Goal: Information Seeking & Learning: Learn about a topic

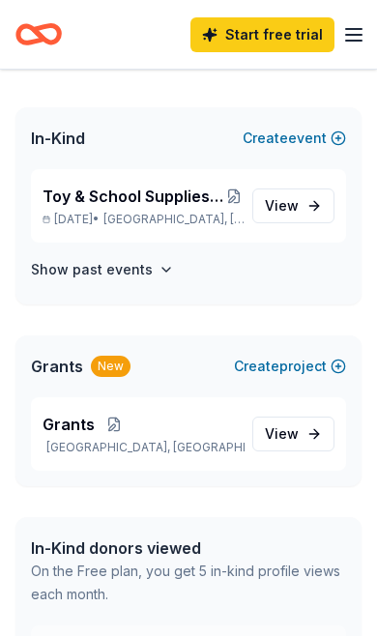
scroll to position [423, 0]
click at [278, 439] on span "View project" at bounding box center [282, 434] width 34 height 23
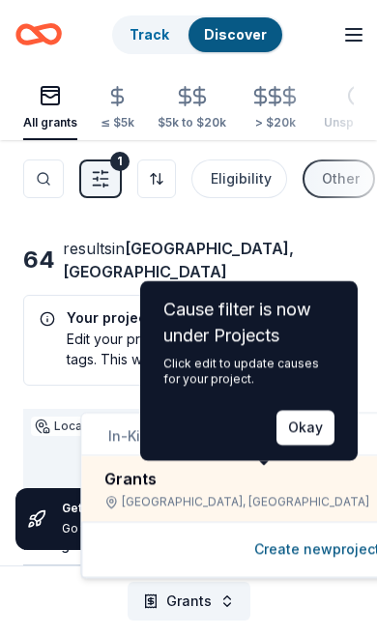
click at [278, 437] on button "Okay" at bounding box center [306, 428] width 58 height 35
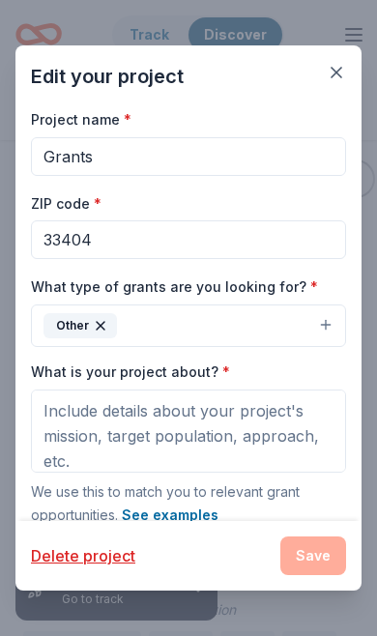
click at [339, 66] on icon "button" at bounding box center [336, 72] width 19 height 19
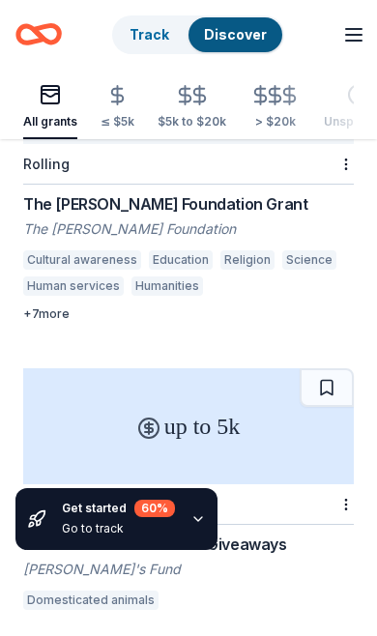
scroll to position [398, 0]
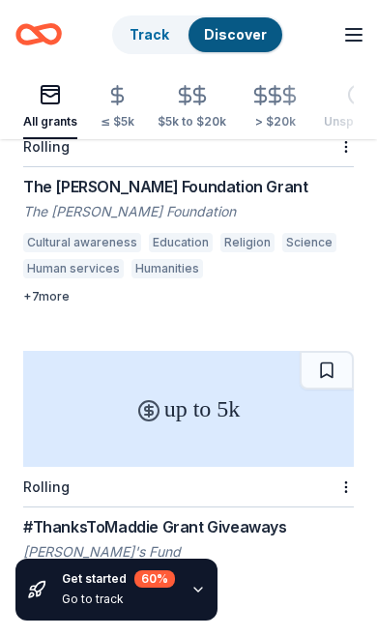
click at [127, 376] on div "up to 5k" at bounding box center [188, 409] width 331 height 116
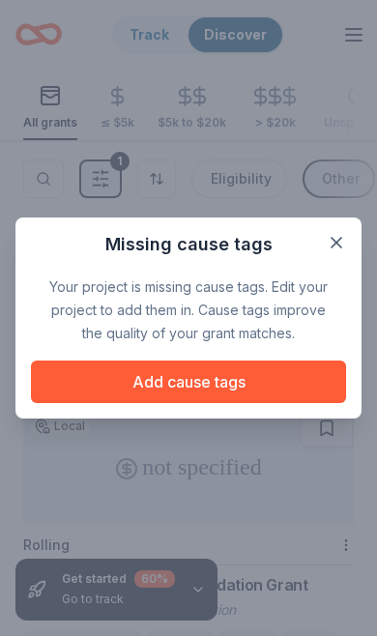
scroll to position [398, 0]
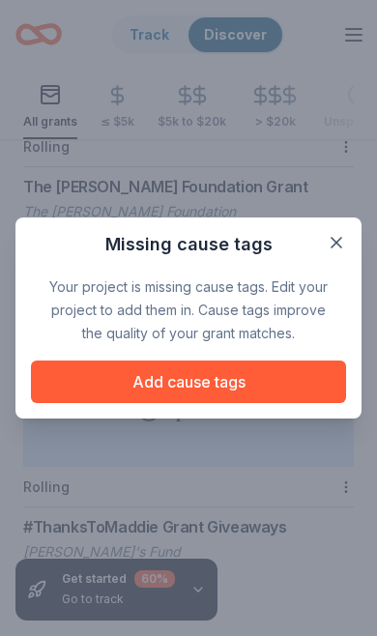
click at [346, 230] on button "button" at bounding box center [336, 242] width 35 height 35
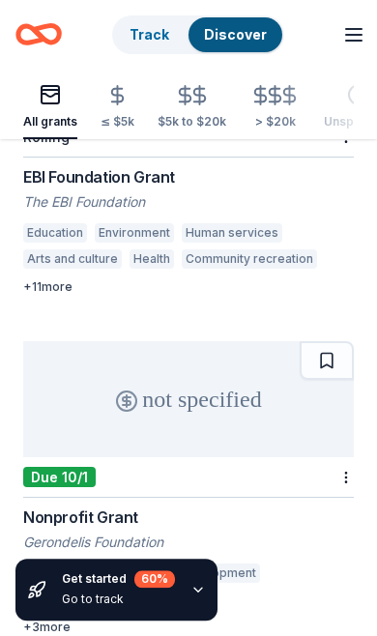
scroll to position [2015, 0]
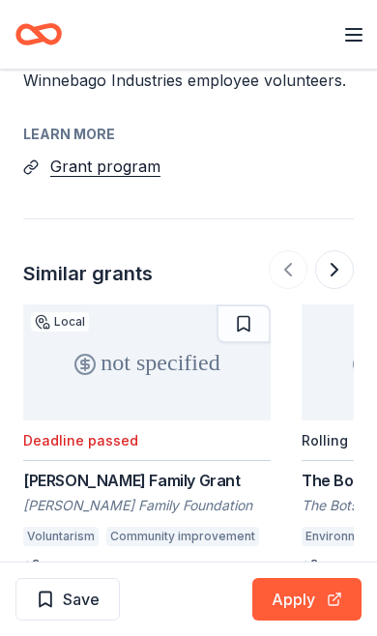
scroll to position [3090, 0]
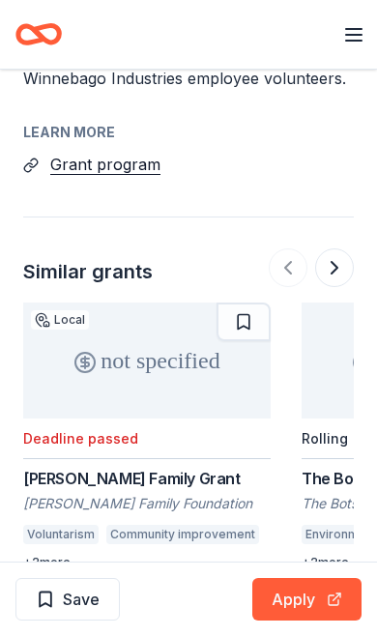
click at [288, 621] on button "Apply" at bounding box center [306, 599] width 109 height 43
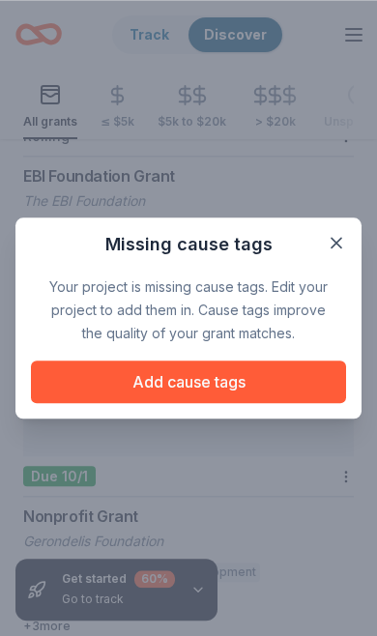
scroll to position [2013, 0]
click at [348, 235] on button "button" at bounding box center [336, 242] width 35 height 35
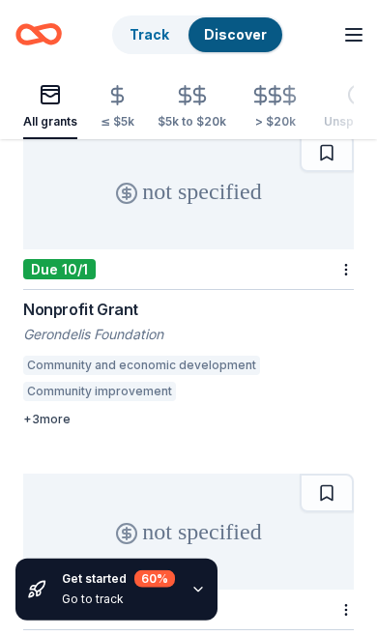
scroll to position [2223, 0]
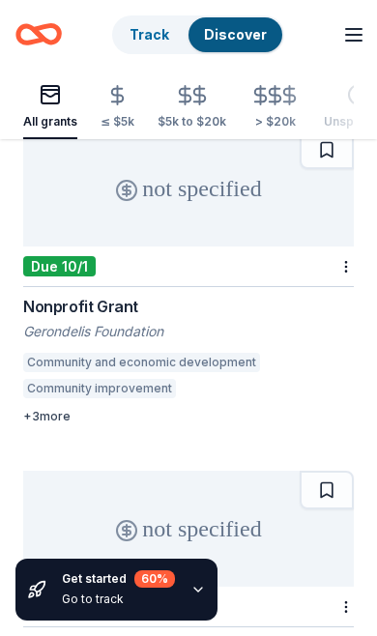
click at [96, 471] on div "not specified" at bounding box center [188, 529] width 331 height 116
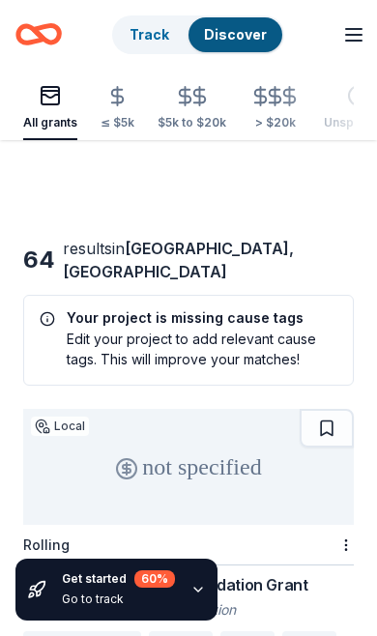
click at [116, 635] on html "Grants Track Discover Start free trial Earn Rewards All grants ≤ $5k $5k to $20…" at bounding box center [188, 318] width 377 height 636
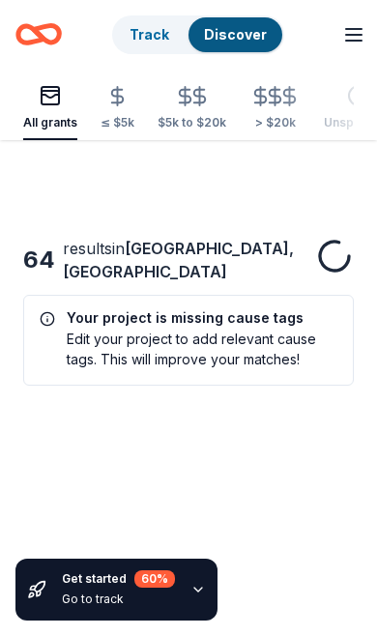
scroll to position [2223, 0]
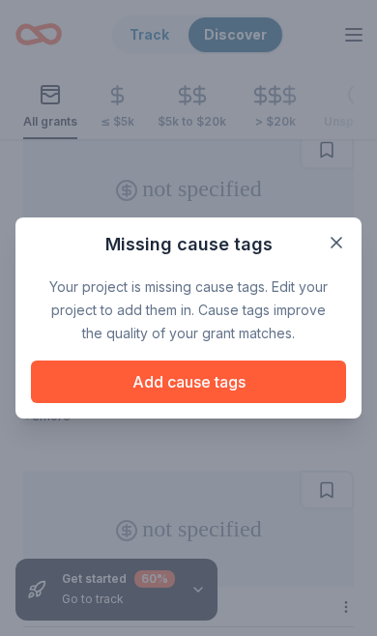
click at [336, 239] on icon "button" at bounding box center [336, 242] width 19 height 19
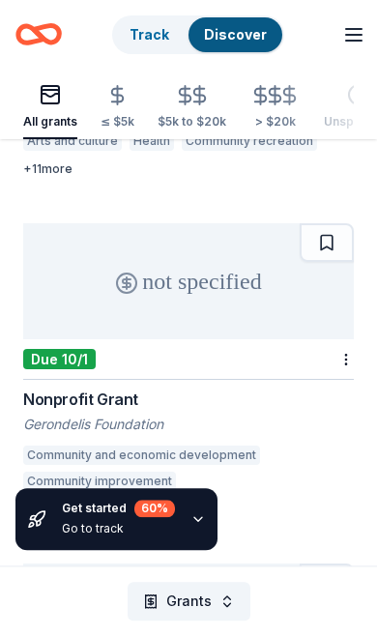
scroll to position [2134, 0]
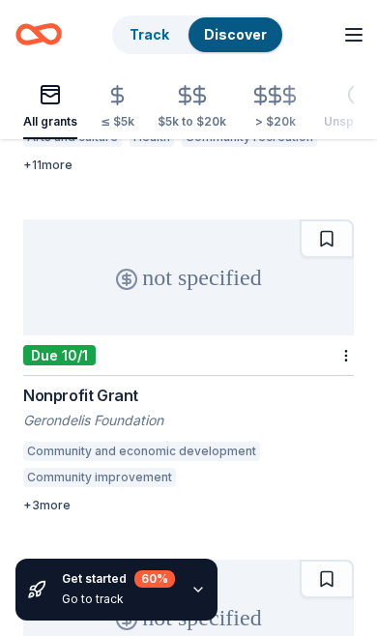
click at [92, 384] on div "Nonprofit Grant" at bounding box center [188, 395] width 331 height 23
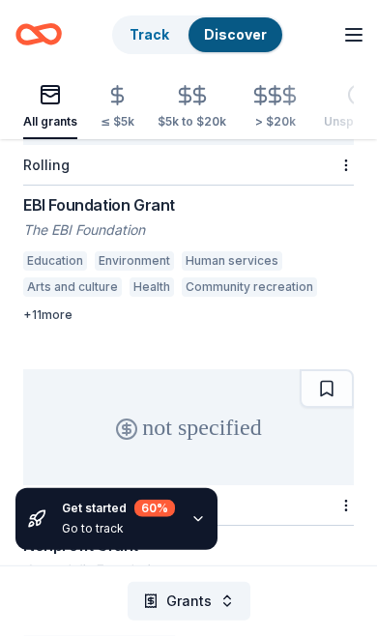
scroll to position [1985, 0]
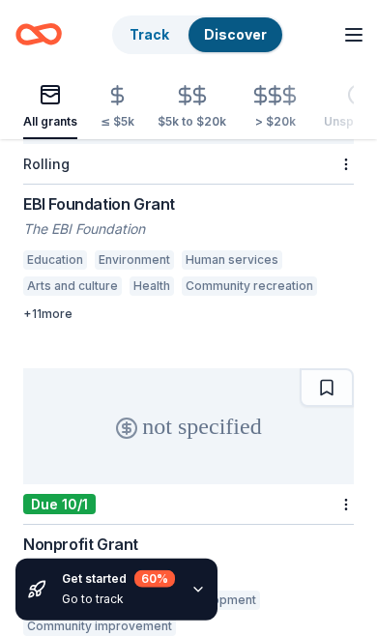
click at [60, 533] on div "Nonprofit Grant" at bounding box center [188, 544] width 331 height 23
click at [91, 533] on div "Nonprofit Grant" at bounding box center [188, 544] width 331 height 23
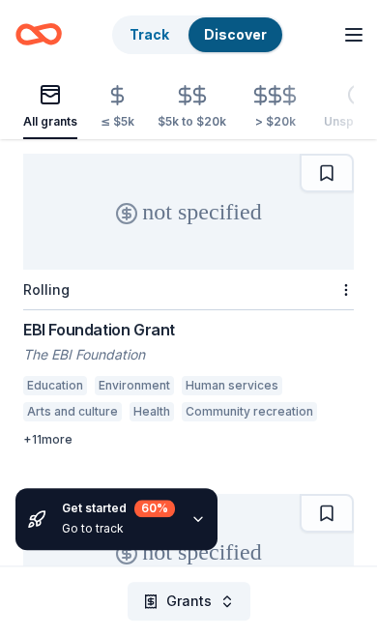
scroll to position [0, 0]
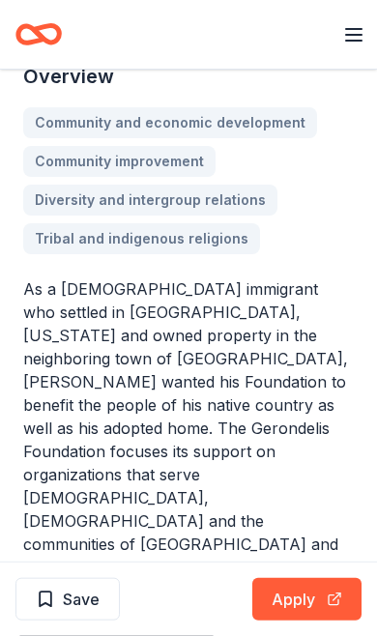
scroll to position [474, 0]
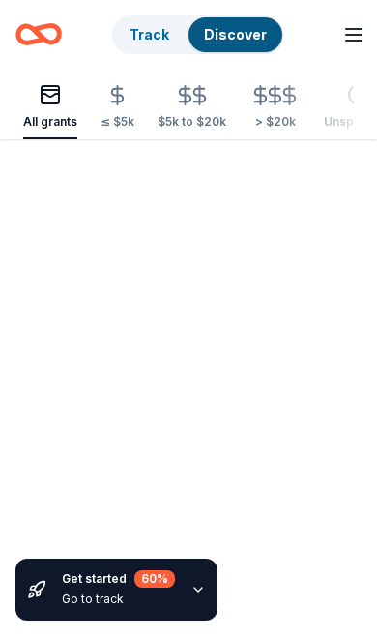
scroll to position [1859, 0]
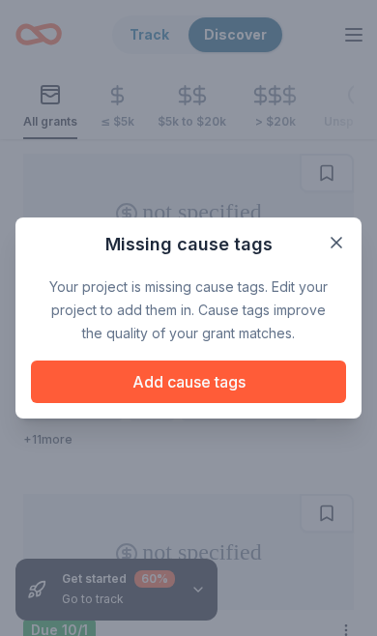
click at [330, 238] on icon "button" at bounding box center [336, 242] width 19 height 19
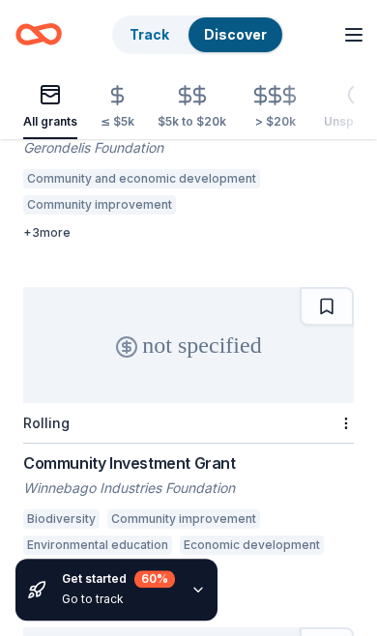
scroll to position [2416, 0]
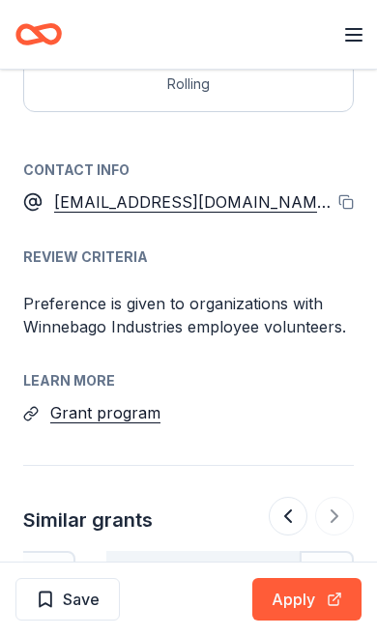
scroll to position [2845, 0]
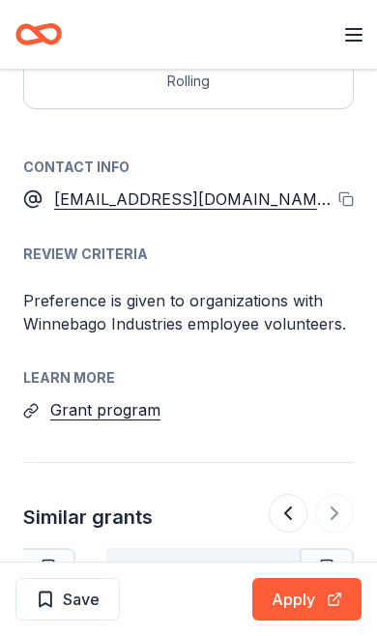
click at [281, 494] on button at bounding box center [288, 513] width 39 height 39
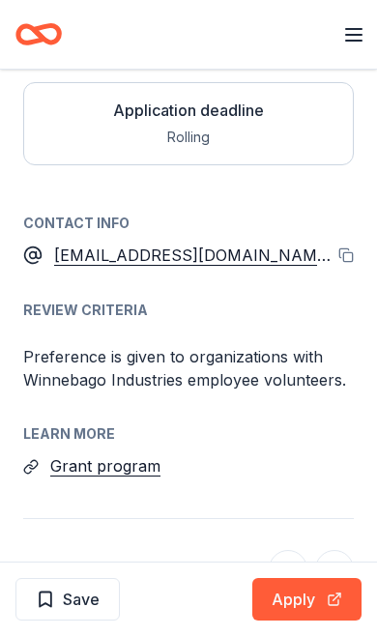
scroll to position [2791, 0]
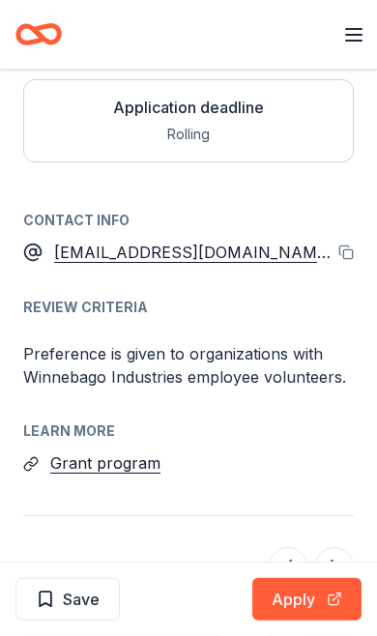
click at [280, 547] on button at bounding box center [288, 566] width 39 height 39
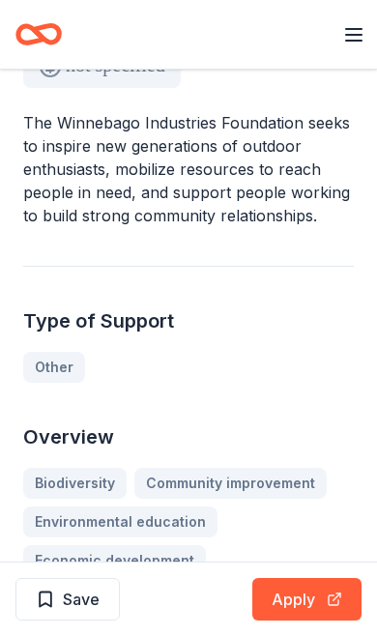
scroll to position [0, 0]
